Goal: Transaction & Acquisition: Purchase product/service

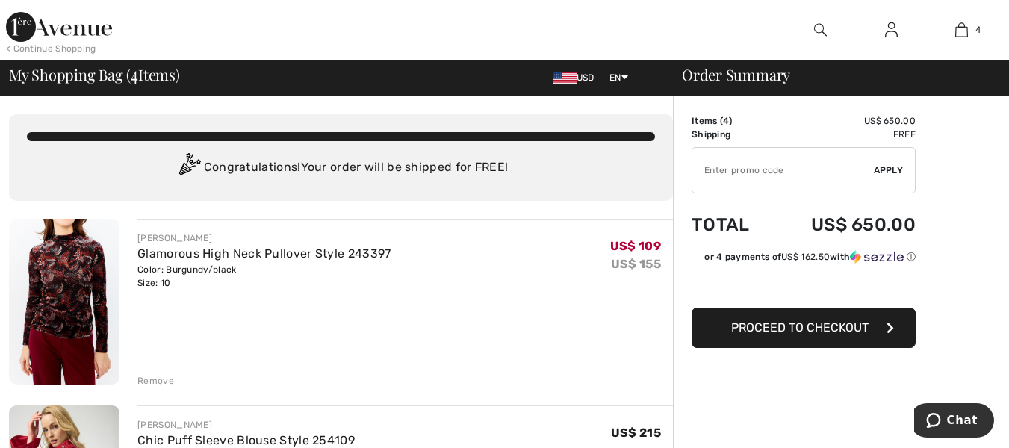
click at [156, 377] on div "Remove" at bounding box center [155, 380] width 37 height 13
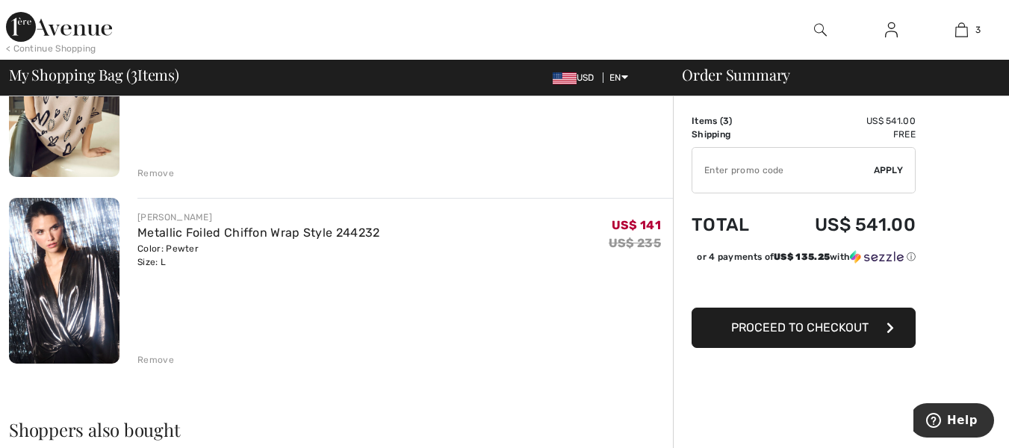
scroll to position [391, 0]
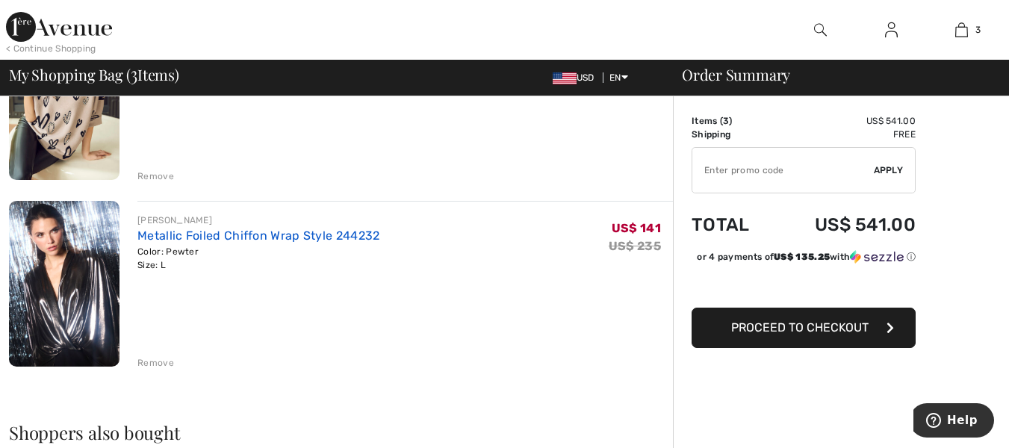
click at [214, 240] on link "Metallic Foiled Chiffon Wrap Style 244232" at bounding box center [258, 235] width 242 height 14
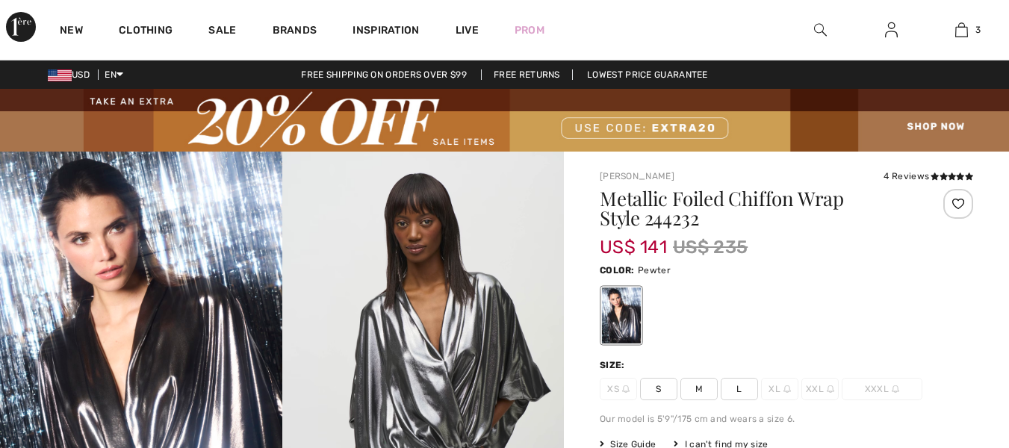
checkbox input "true"
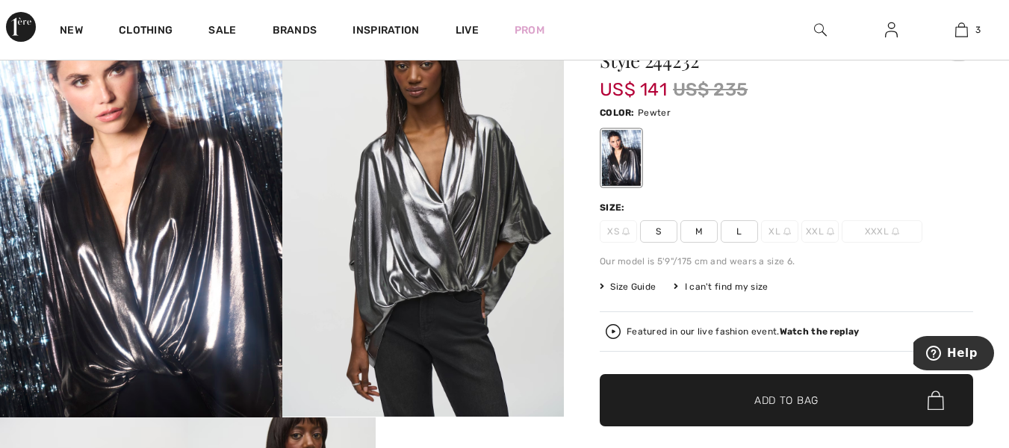
scroll to position [172, 0]
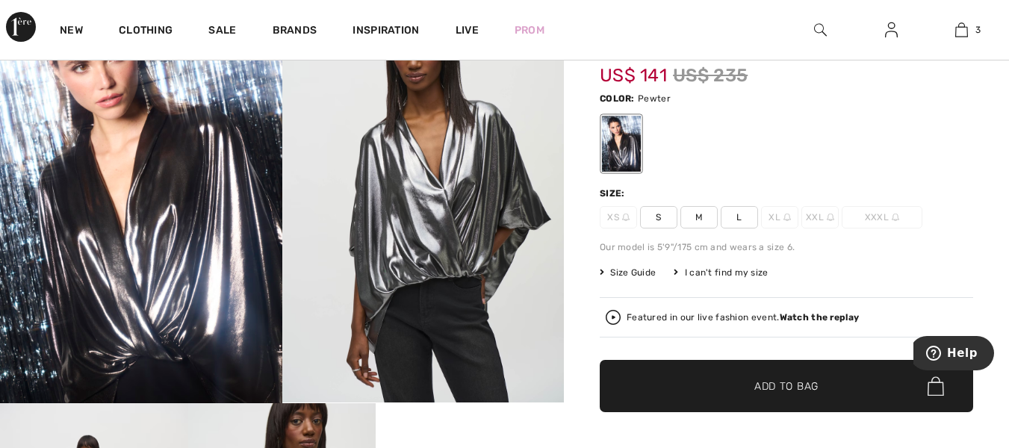
click at [636, 272] on span "Size Guide" at bounding box center [628, 272] width 56 height 13
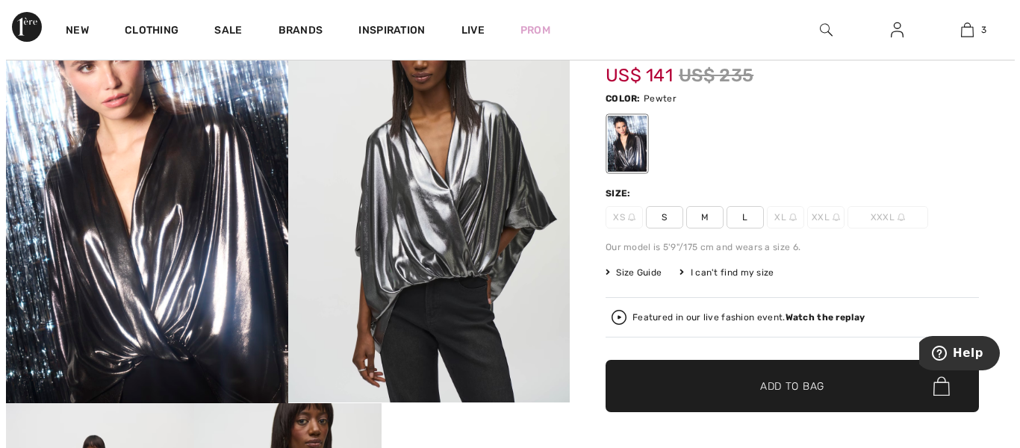
scroll to position [172, 0]
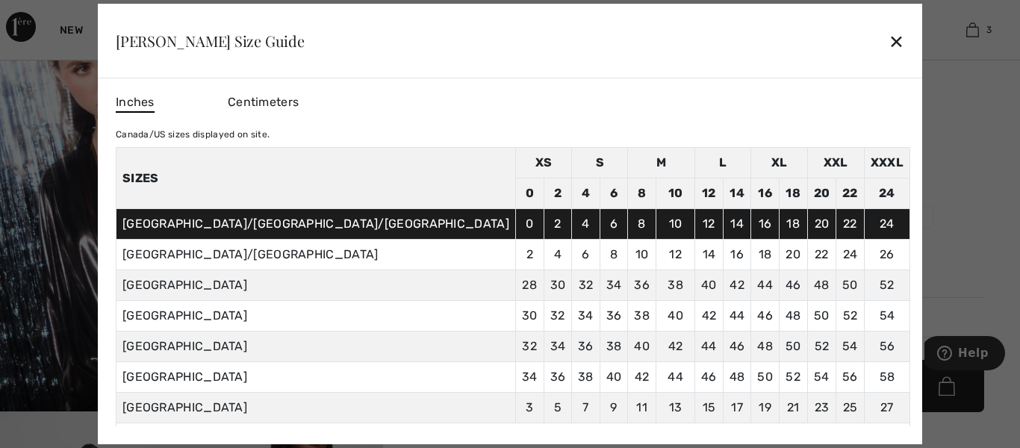
click at [889, 48] on div "✕" at bounding box center [897, 40] width 16 height 31
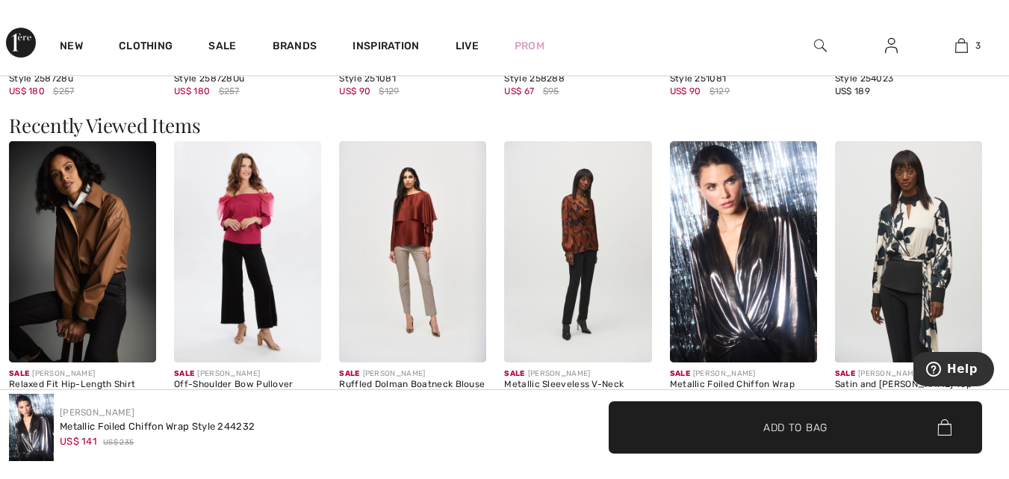
scroll to position [0, 0]
